Goal: Understand process/instructions: Learn how to perform a task or action

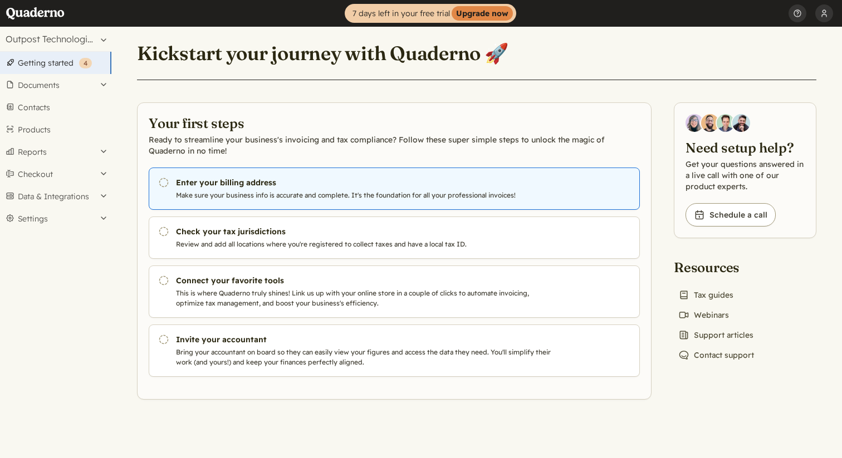
click at [363, 177] on h3 "Enter your billing address" at bounding box center [366, 182] width 380 height 11
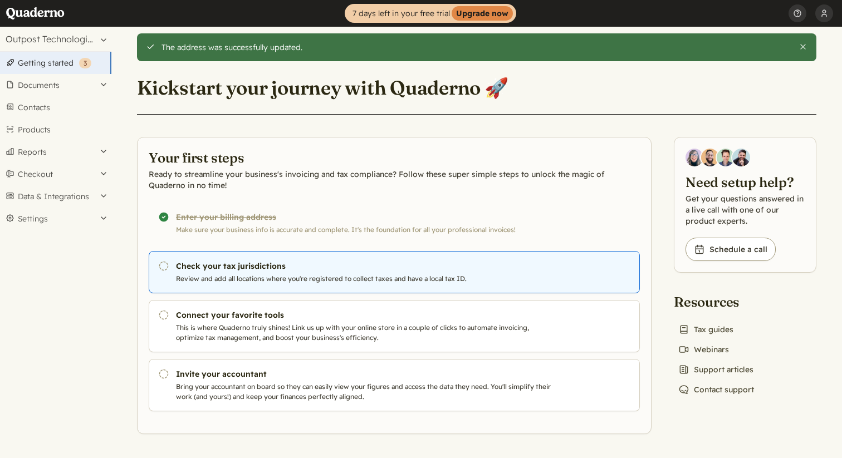
click at [295, 275] on p "Review and add all locations where you're registered to collect taxes and have …" at bounding box center [366, 279] width 380 height 10
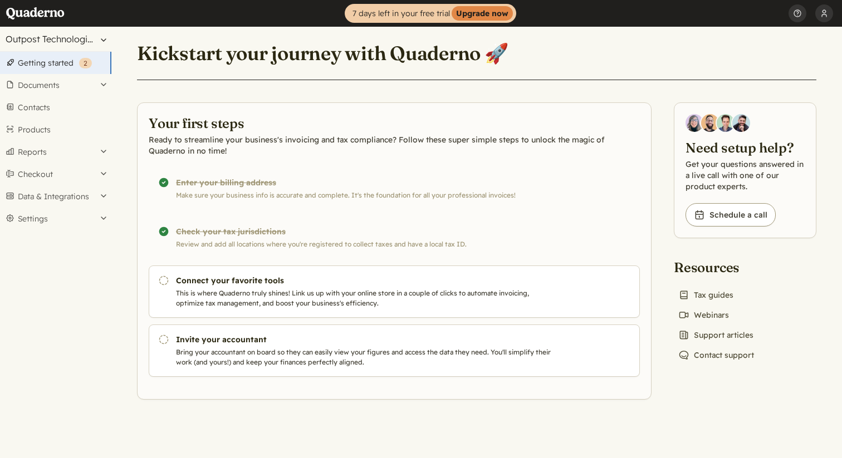
click at [87, 36] on button "Outpost Technologies US No.2 Inc" at bounding box center [55, 39] width 111 height 25
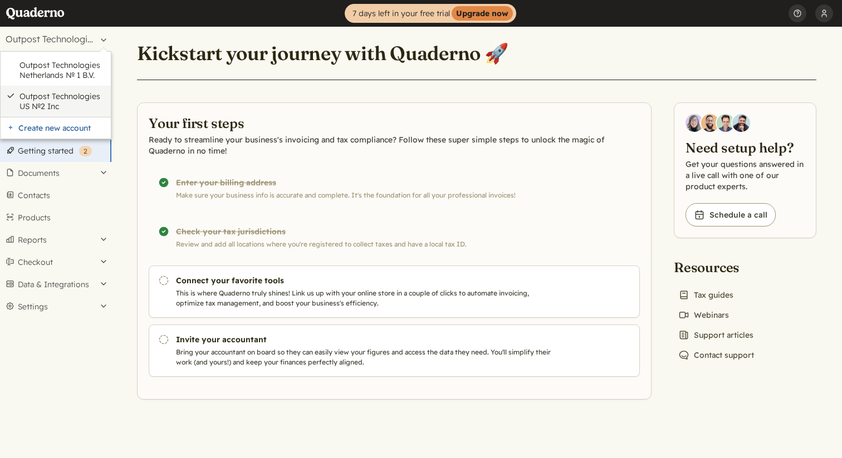
click at [64, 92] on link "Outpost Technologies US No.2 Inc" at bounding box center [62, 101] width 86 height 20
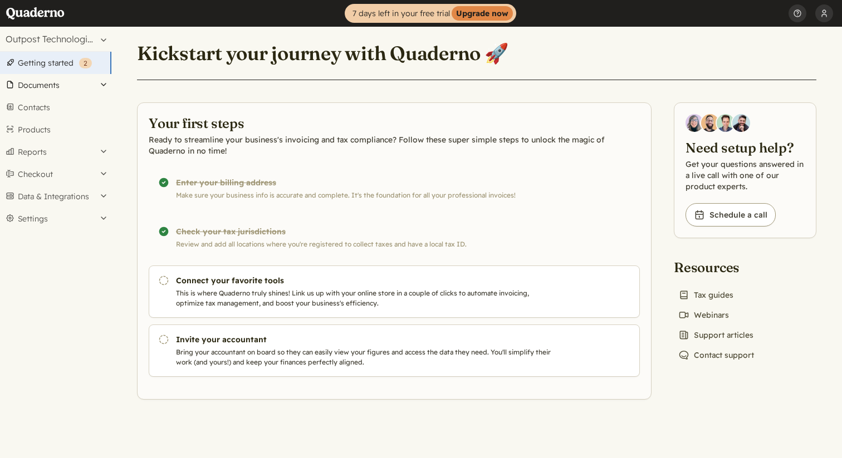
click at [54, 90] on button "Documents" at bounding box center [55, 85] width 111 height 22
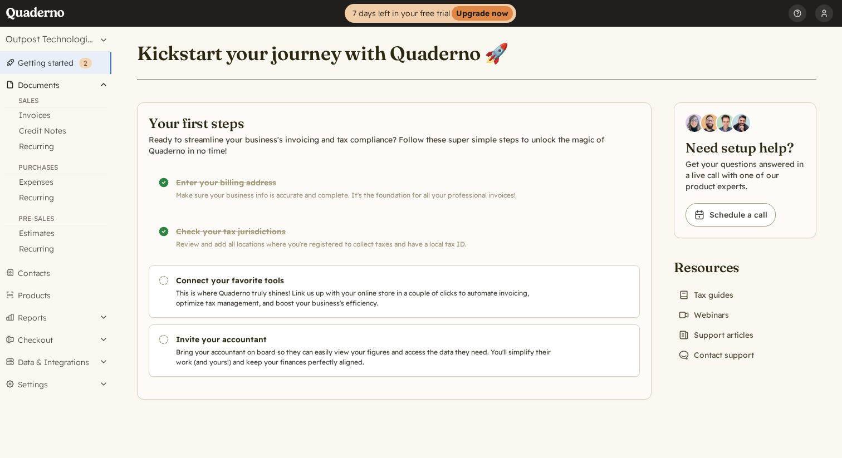
click at [54, 90] on button "Documents" at bounding box center [55, 85] width 111 height 22
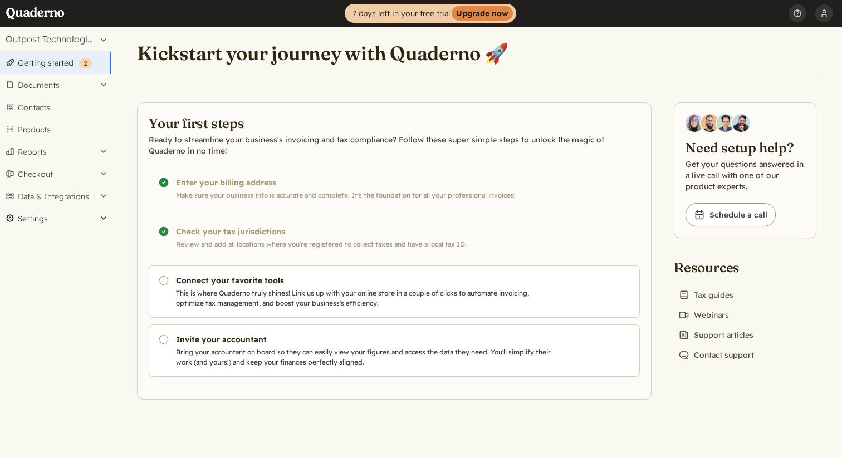
click at [67, 222] on button "Settings" at bounding box center [55, 219] width 111 height 22
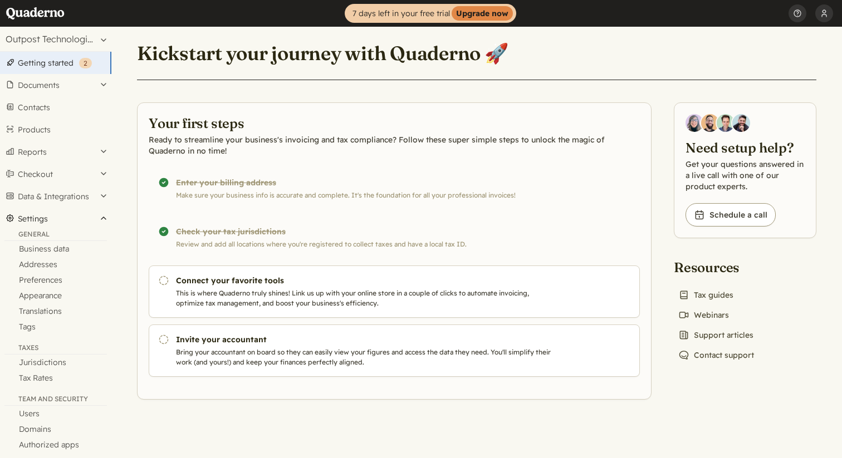
click at [67, 222] on button "Settings" at bounding box center [55, 219] width 111 height 22
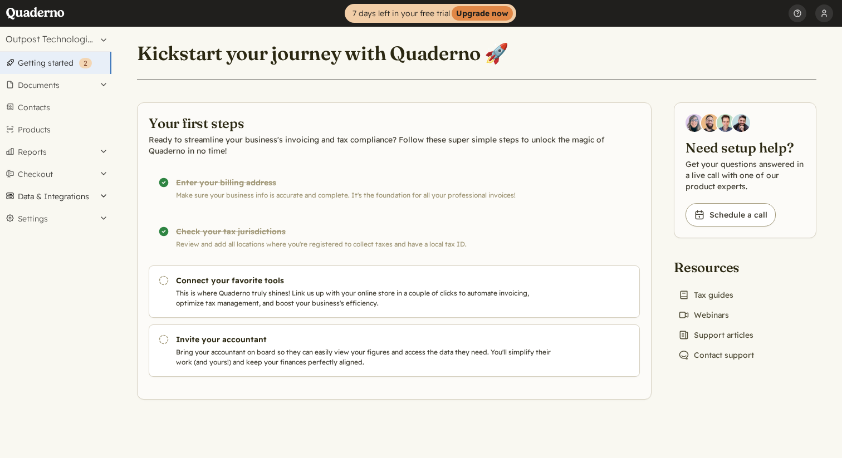
click at [77, 192] on button "Data & Integrations" at bounding box center [55, 196] width 111 height 22
click at [76, 192] on button "Data & Integrations" at bounding box center [55, 196] width 111 height 22
click at [71, 175] on button "Checkout" at bounding box center [55, 174] width 111 height 22
click at [69, 173] on button "Checkout" at bounding box center [55, 174] width 111 height 22
click at [67, 152] on button "Reports" at bounding box center [55, 152] width 111 height 22
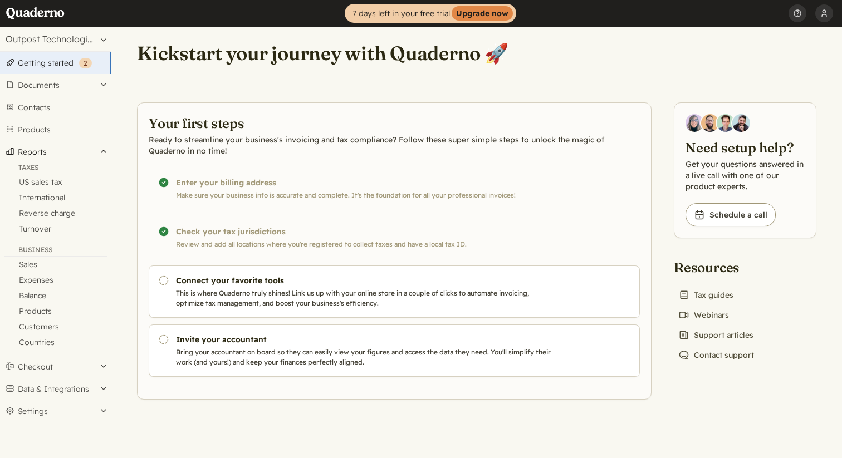
click at [67, 152] on button "Reports" at bounding box center [55, 152] width 111 height 22
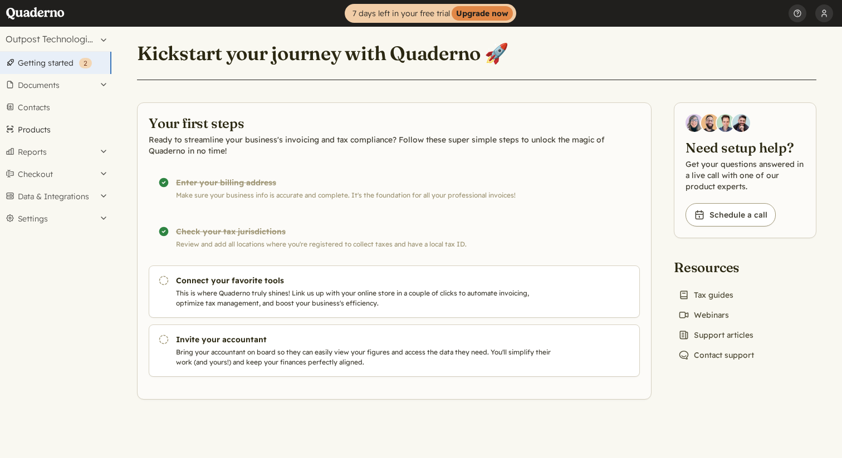
click at [56, 128] on link "Products" at bounding box center [55, 130] width 111 height 22
click at [419, 13] on link "7 days left in your free trial Upgrade now" at bounding box center [431, 13] width 172 height 19
